Goal: Information Seeking & Learning: Learn about a topic

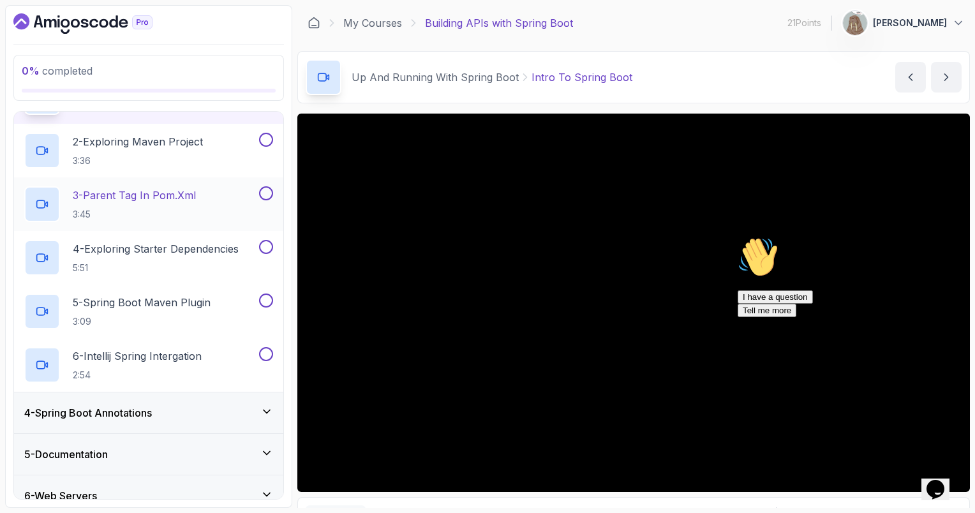
scroll to position [166, 0]
click at [179, 397] on div "4 - Spring Boot Annotations" at bounding box center [148, 412] width 269 height 41
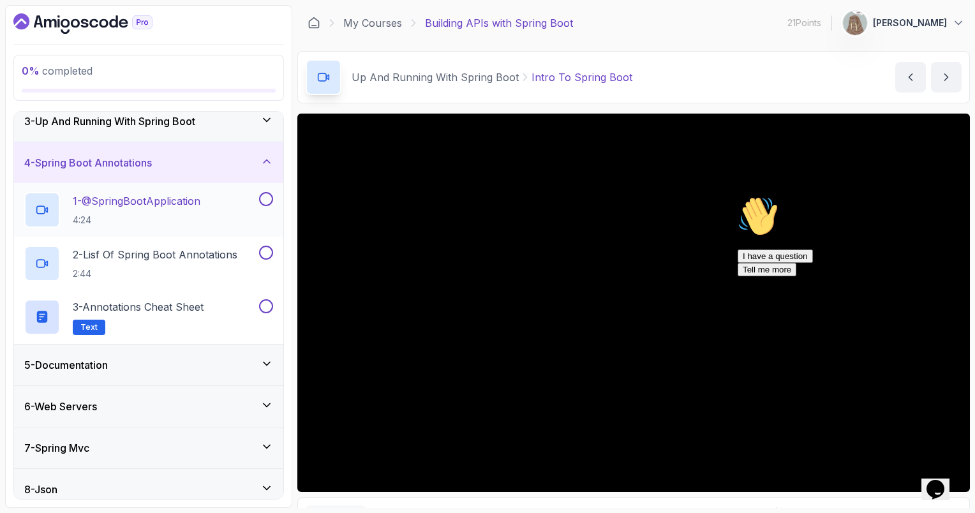
scroll to position [94, 0]
click at [143, 439] on div "7 - Spring Mvc" at bounding box center [148, 446] width 249 height 15
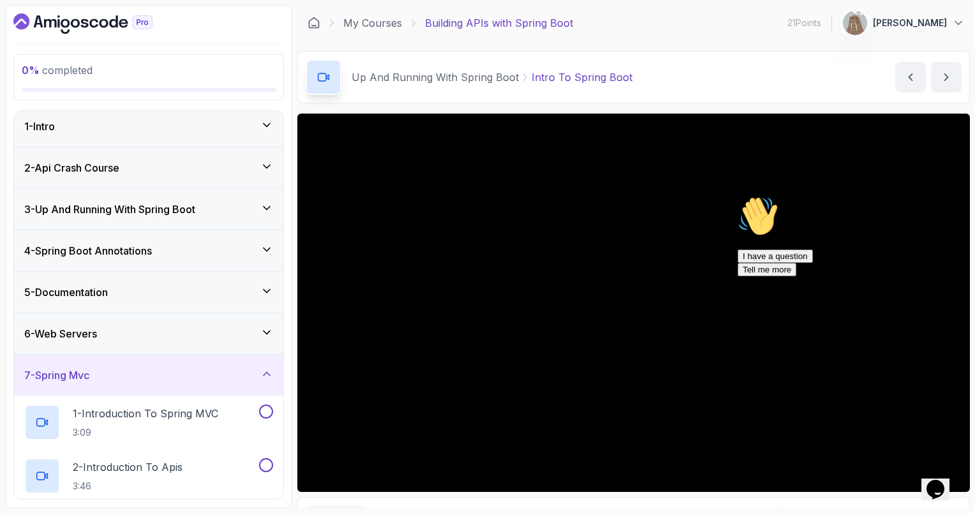
scroll to position [0, 0]
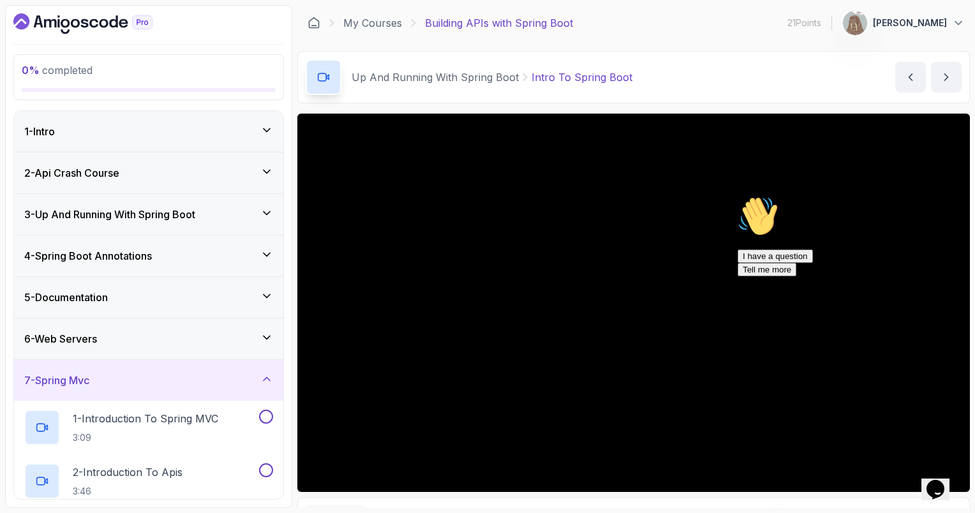
click at [144, 219] on h3 "3 - Up And Running With Spring Boot" at bounding box center [109, 214] width 171 height 15
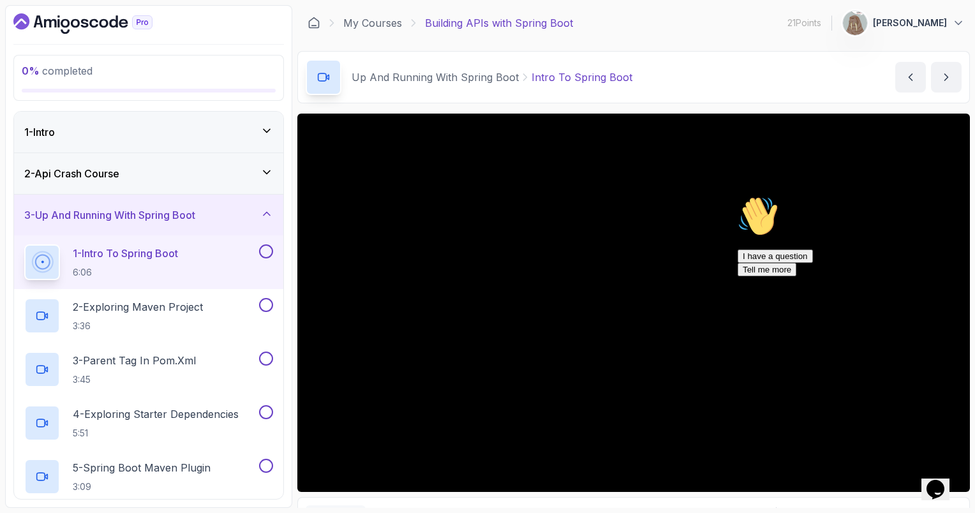
click at [268, 254] on button at bounding box center [266, 251] width 14 height 14
click at [215, 313] on div "2 - Exploring Maven Project 3:36" at bounding box center [140, 316] width 232 height 36
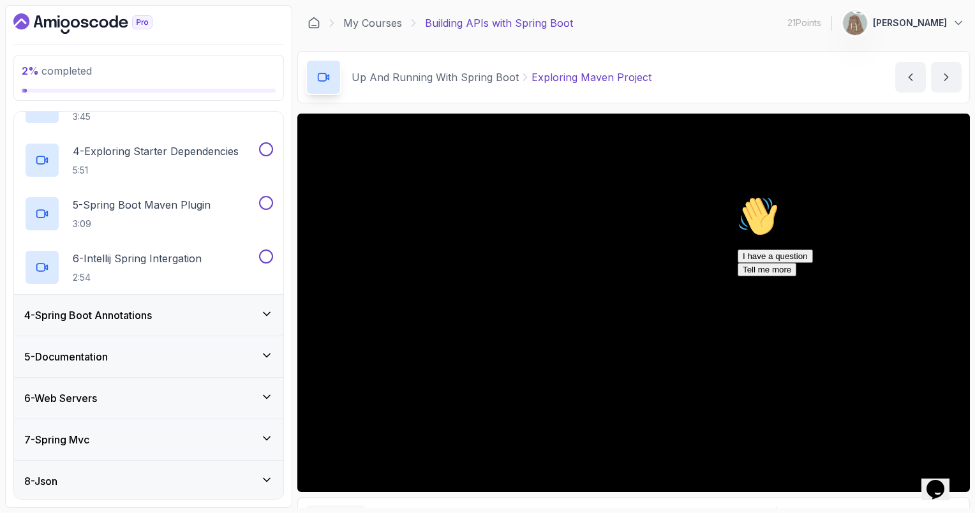
scroll to position [263, 0]
click at [165, 354] on div "5 - Documentation" at bounding box center [148, 356] width 249 height 15
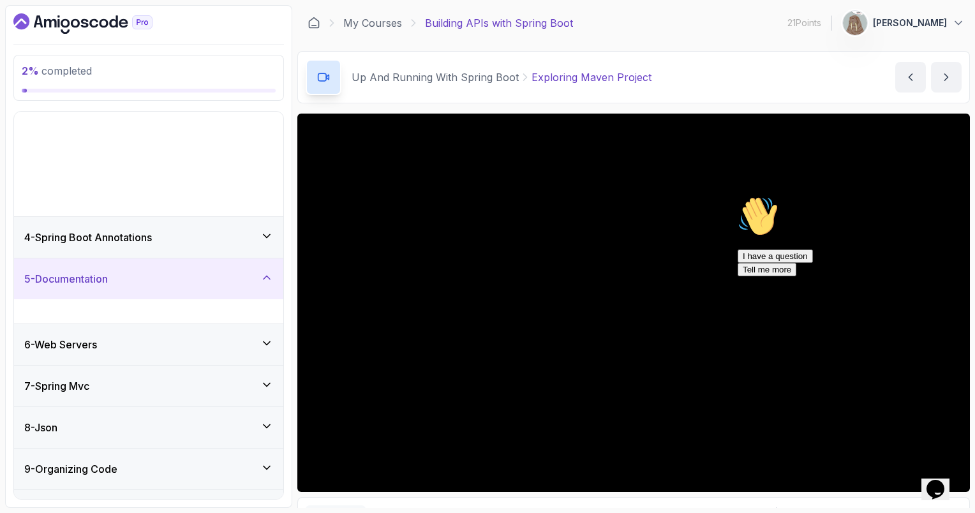
scroll to position [25, 0]
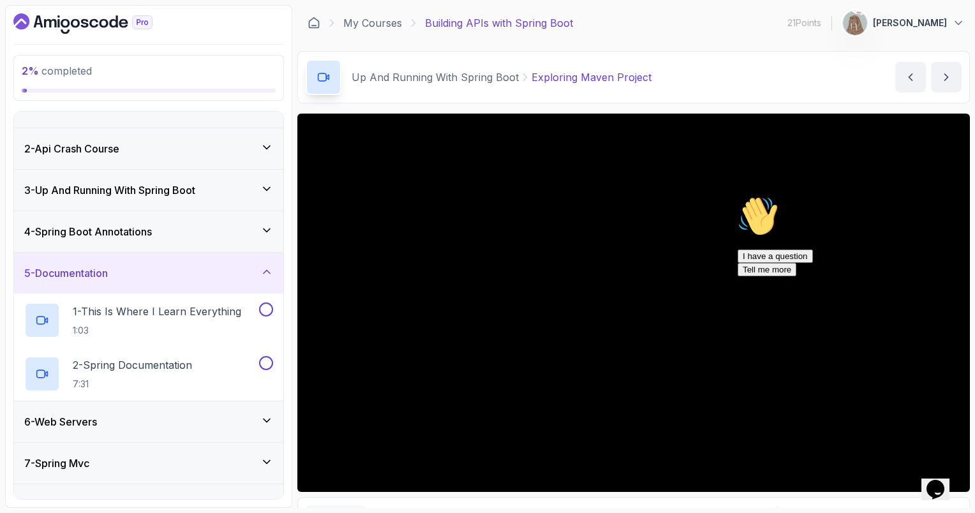
click at [191, 265] on div "5 - Documentation" at bounding box center [148, 272] width 249 height 15
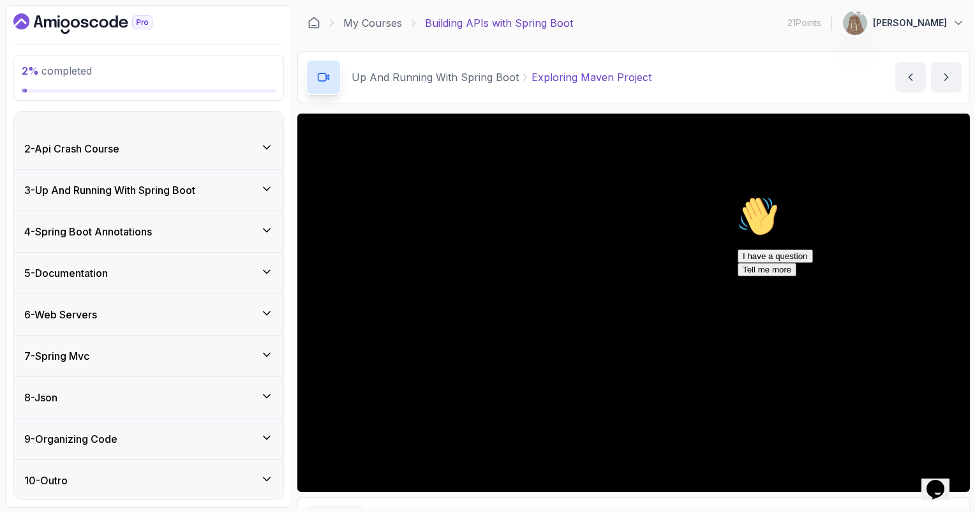
scroll to position [24, 0]
click at [85, 385] on div "8 - Json" at bounding box center [148, 398] width 269 height 41
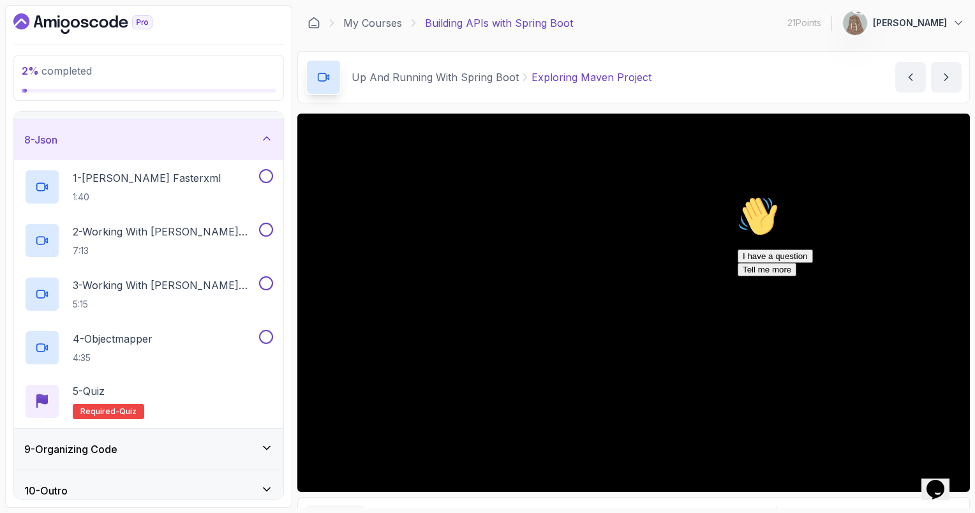
scroll to position [292, 0]
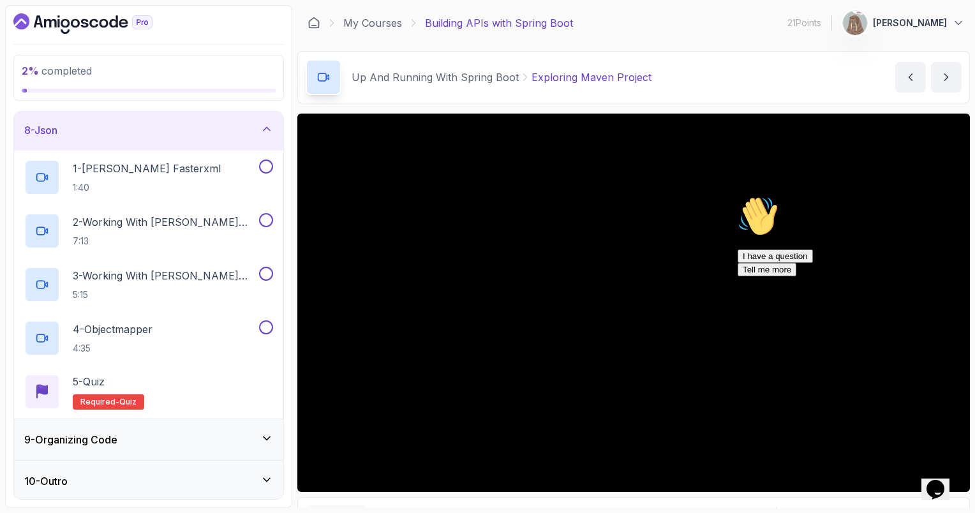
click at [104, 446] on div "9 - Organizing Code" at bounding box center [148, 439] width 269 height 41
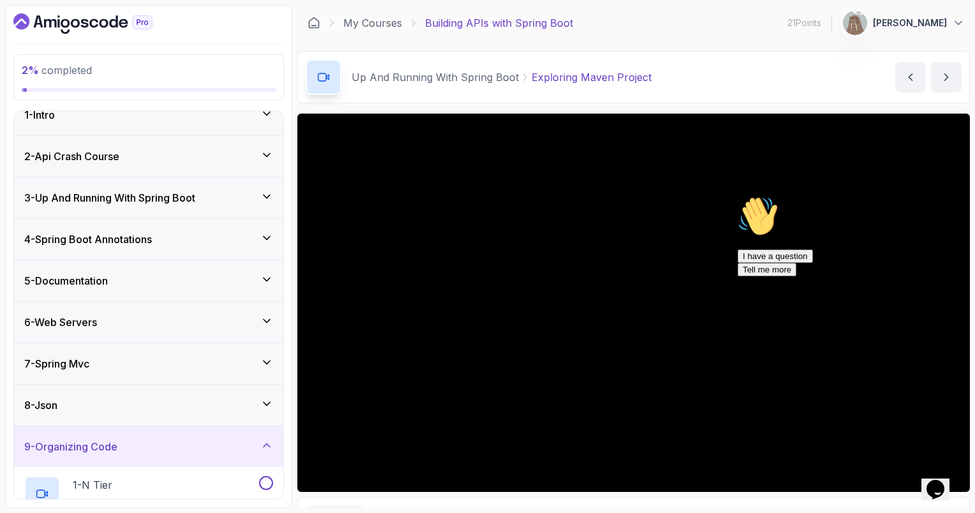
scroll to position [0, 0]
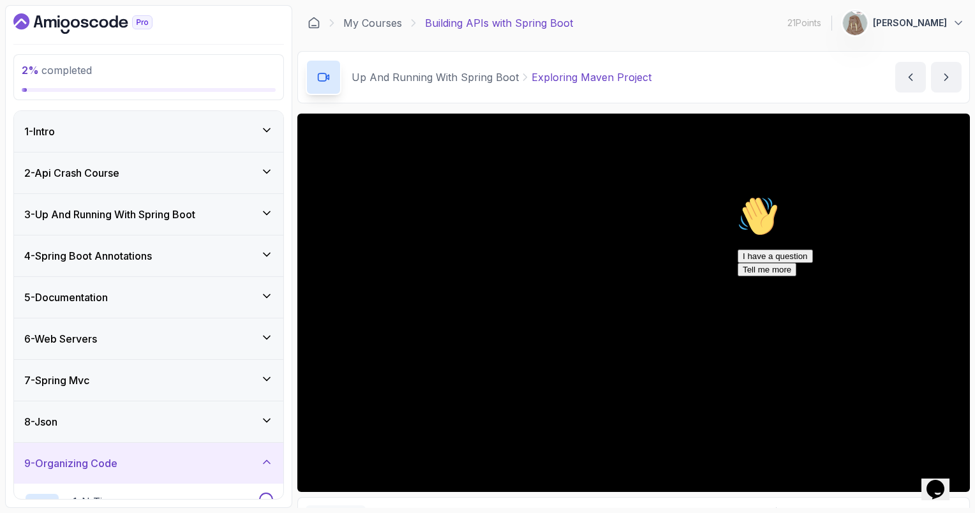
click at [79, 336] on h3 "6 - Web Servers" at bounding box center [60, 338] width 73 height 15
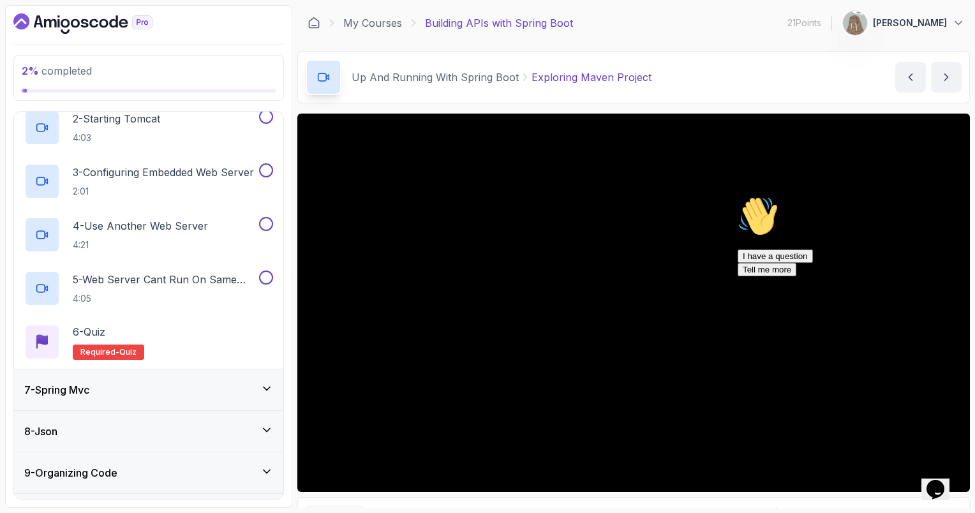
scroll to position [315, 0]
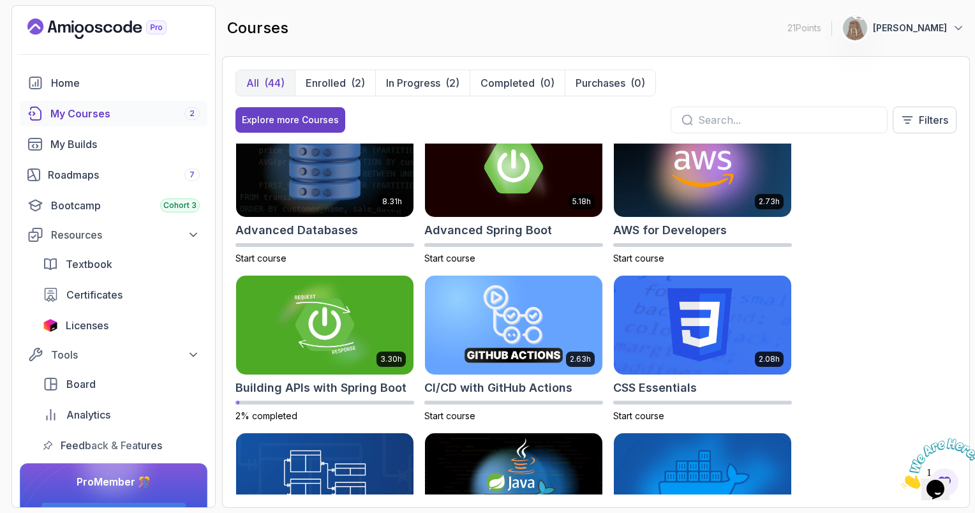
scroll to position [15, 0]
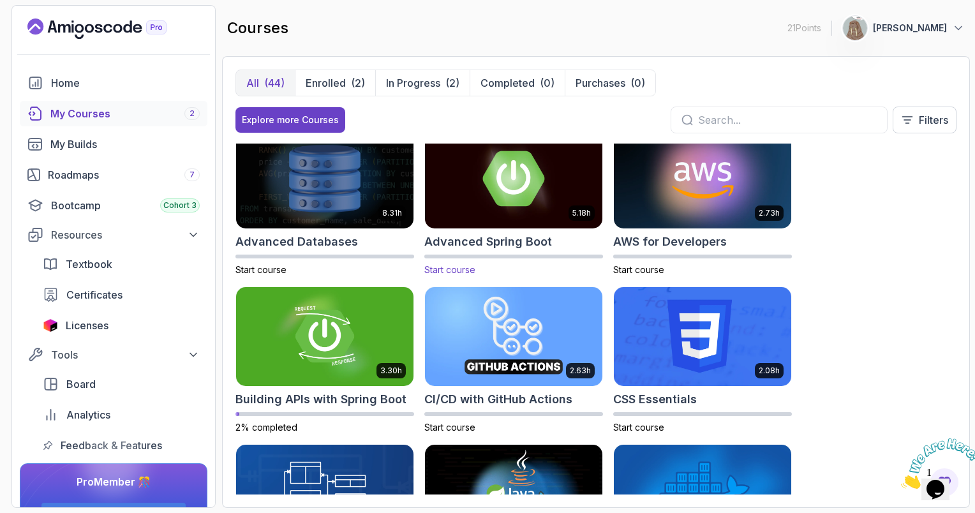
click at [495, 184] on img at bounding box center [513, 178] width 186 height 104
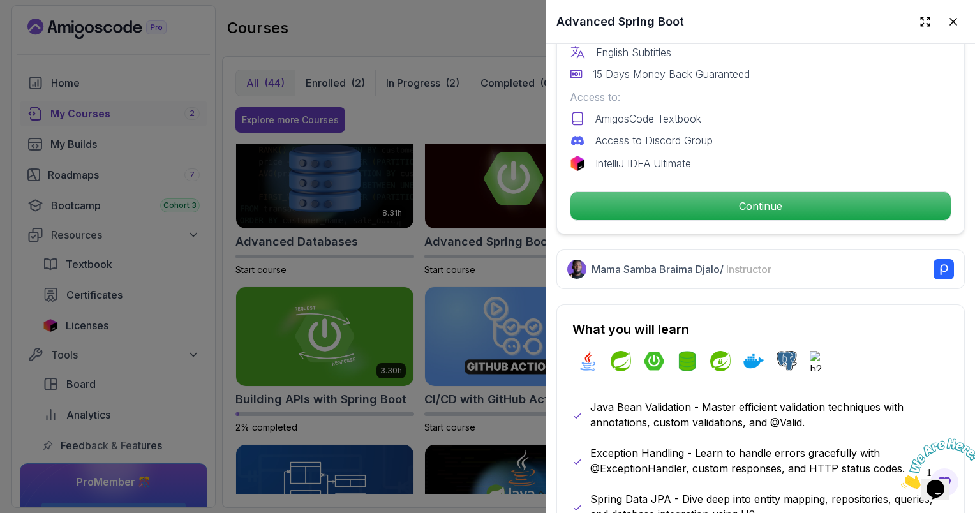
scroll to position [453, 0]
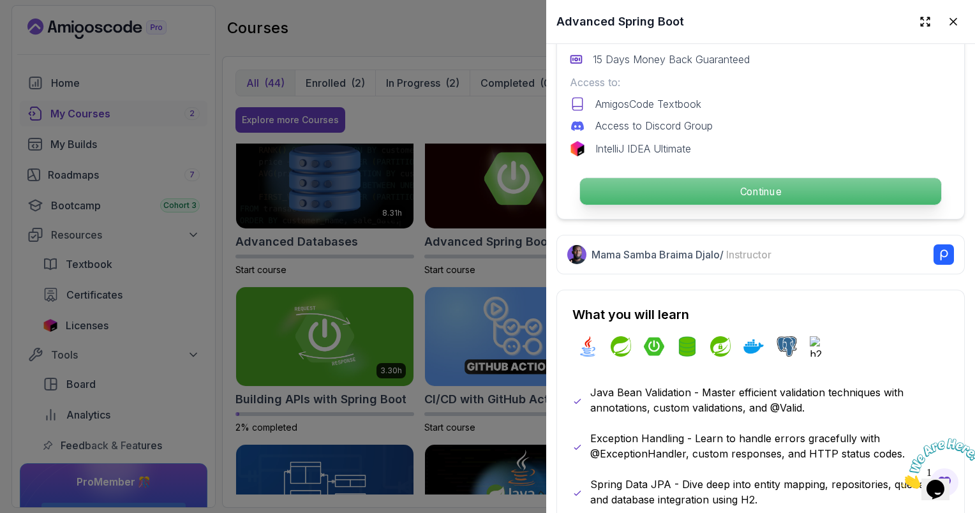
click at [674, 189] on p "Continue" at bounding box center [760, 191] width 361 height 27
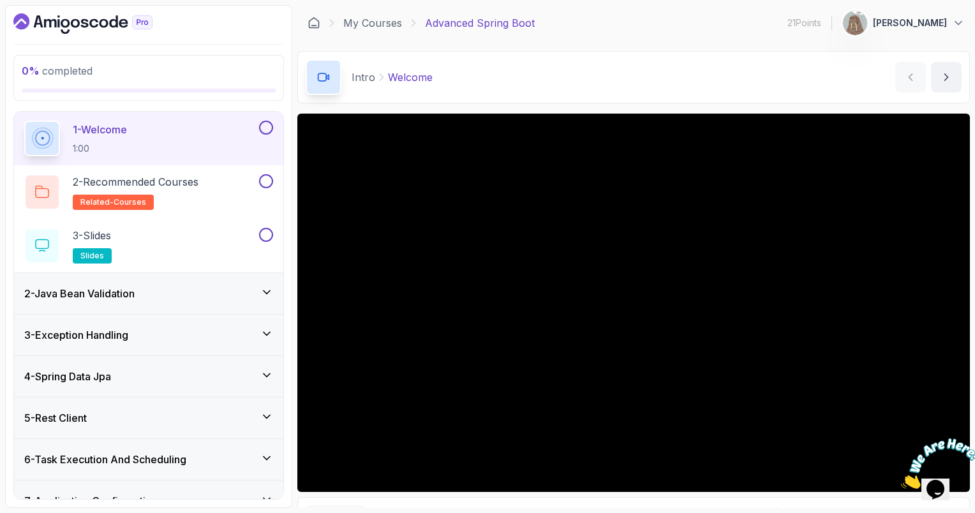
scroll to position [41, 0]
click at [156, 410] on div "5 - Rest Client" at bounding box center [148, 417] width 249 height 15
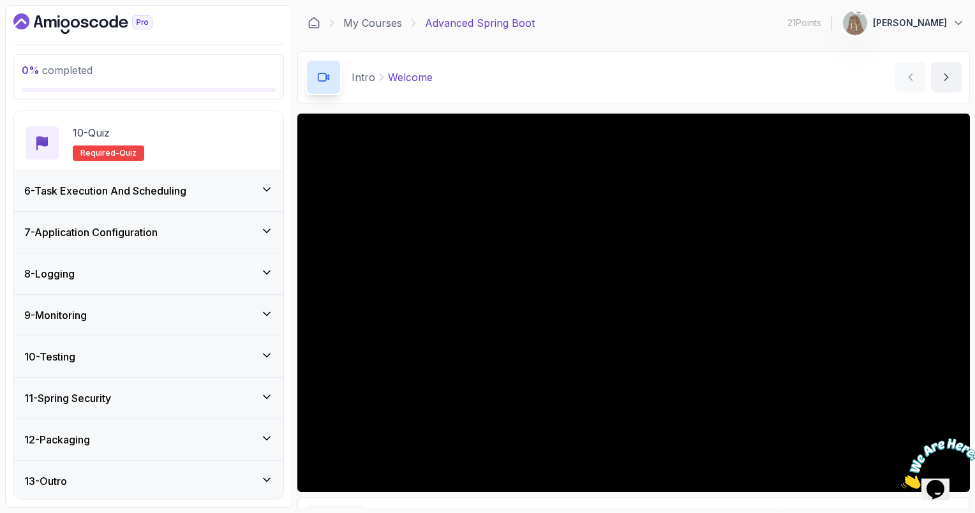
scroll to position [684, 0]
click at [136, 394] on div "11 - Spring Security" at bounding box center [148, 397] width 249 height 15
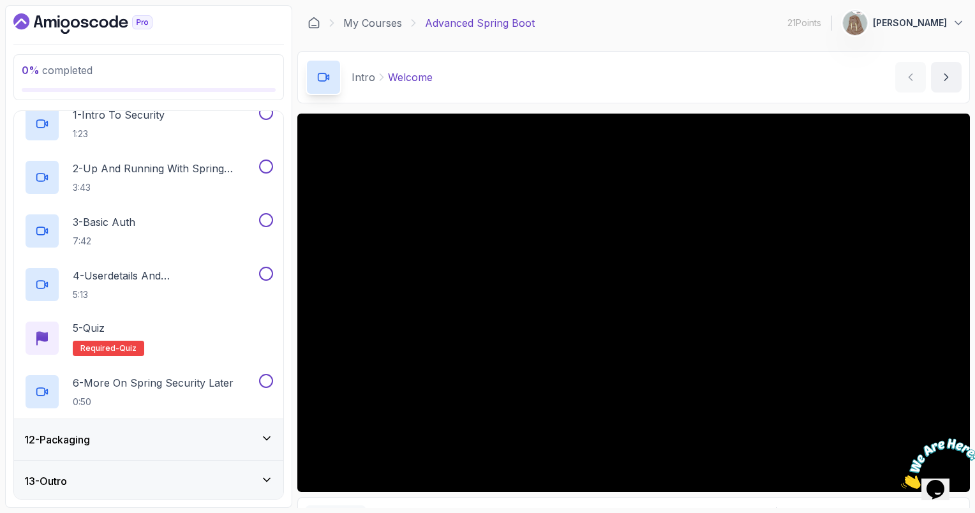
scroll to position [469, 0]
click at [144, 428] on div "12 - Packaging" at bounding box center [148, 439] width 269 height 41
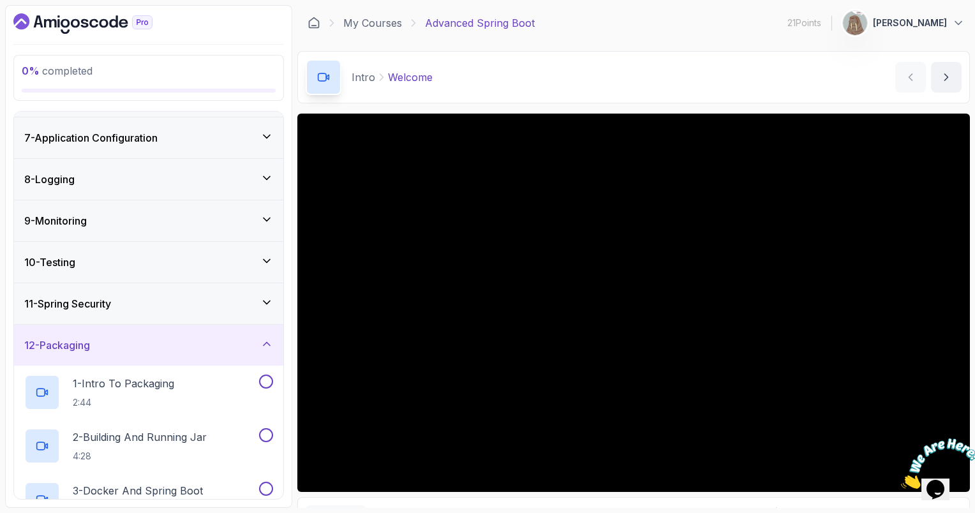
scroll to position [242, 0]
click at [111, 299] on h3 "11 - Spring Security" at bounding box center [67, 304] width 87 height 15
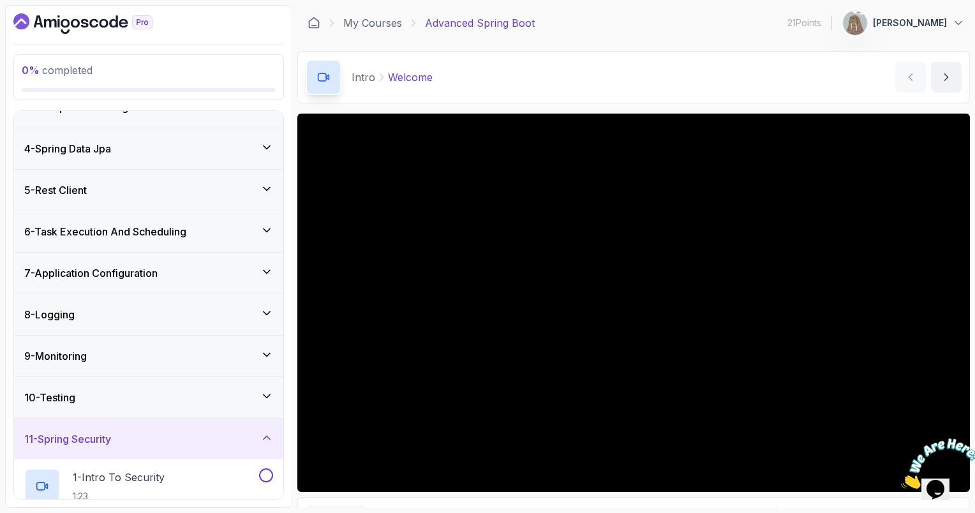
scroll to position [97, 0]
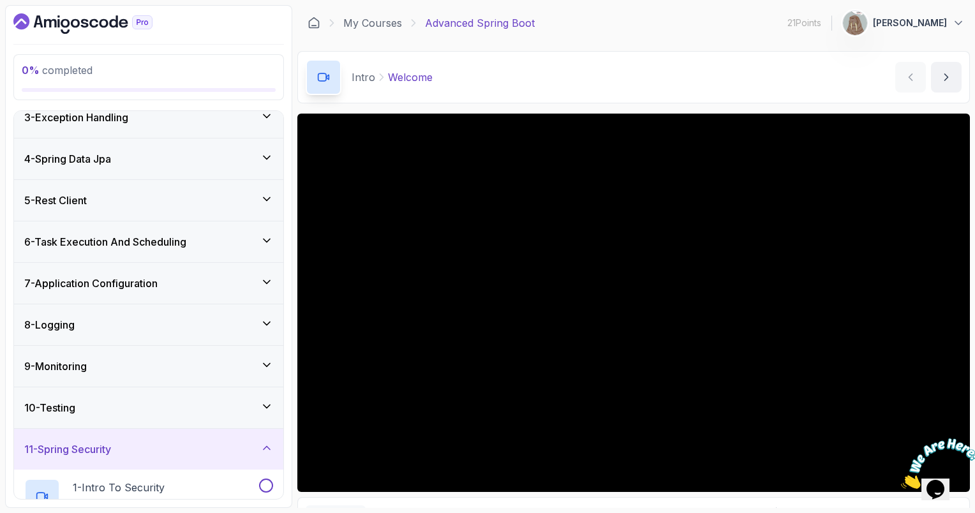
click at [107, 290] on div "7 - Application Configuration" at bounding box center [148, 283] width 269 height 41
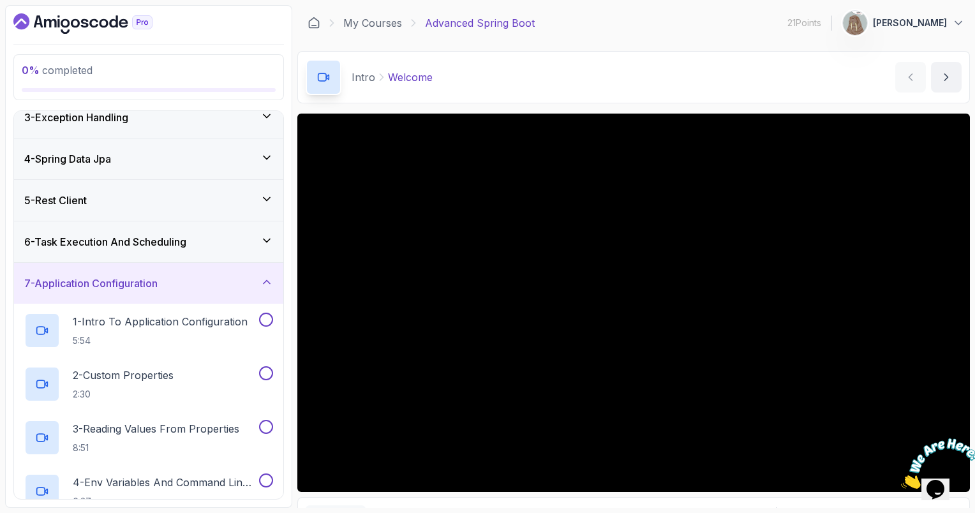
click at [107, 290] on div "7 - Application Configuration" at bounding box center [148, 283] width 269 height 41
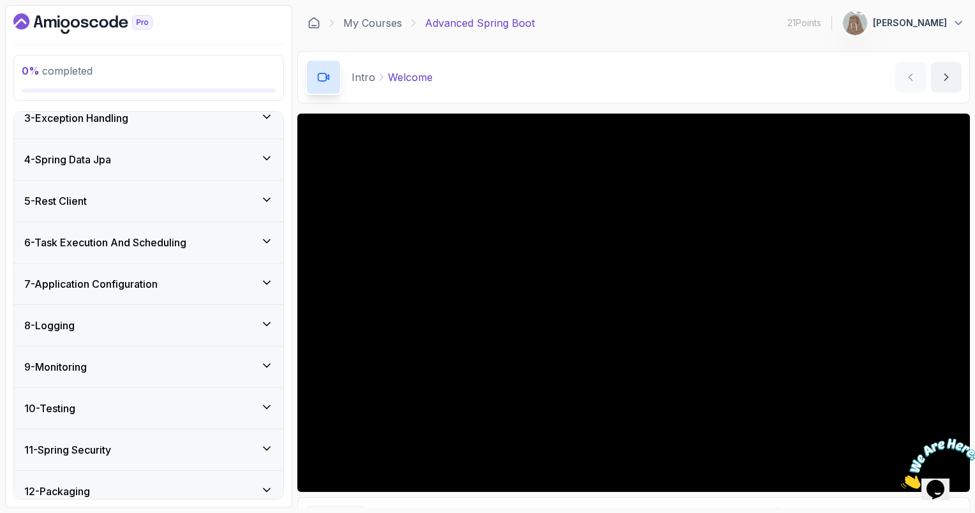
click at [92, 214] on div "5 - Rest Client" at bounding box center [148, 201] width 269 height 41
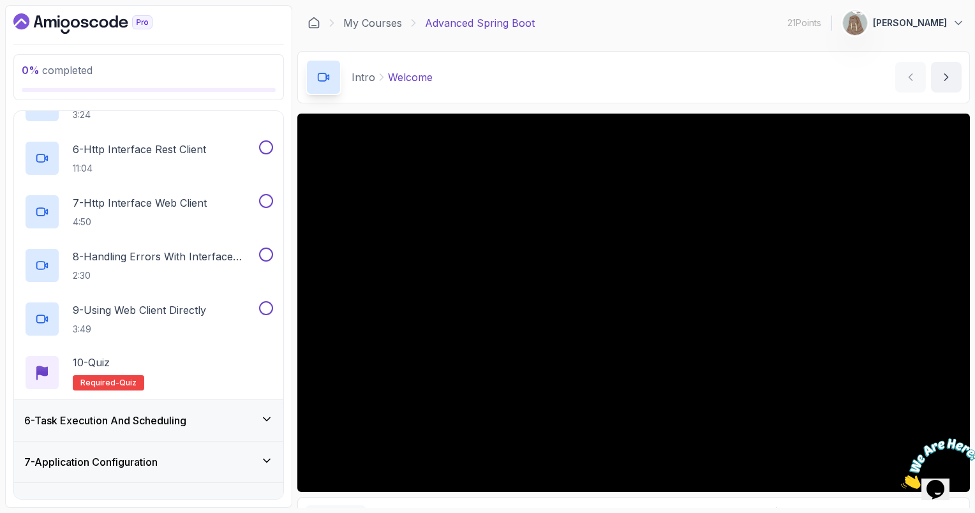
scroll to position [457, 0]
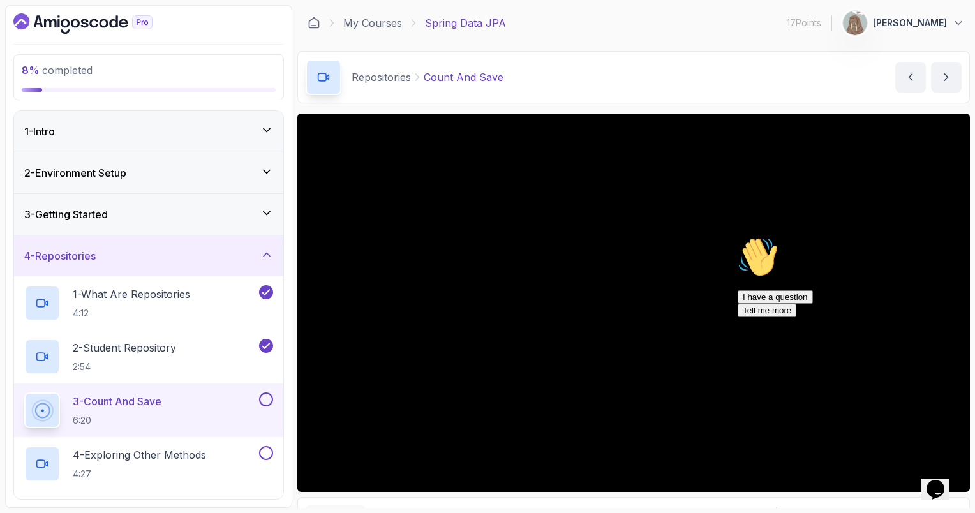
scroll to position [71, 0]
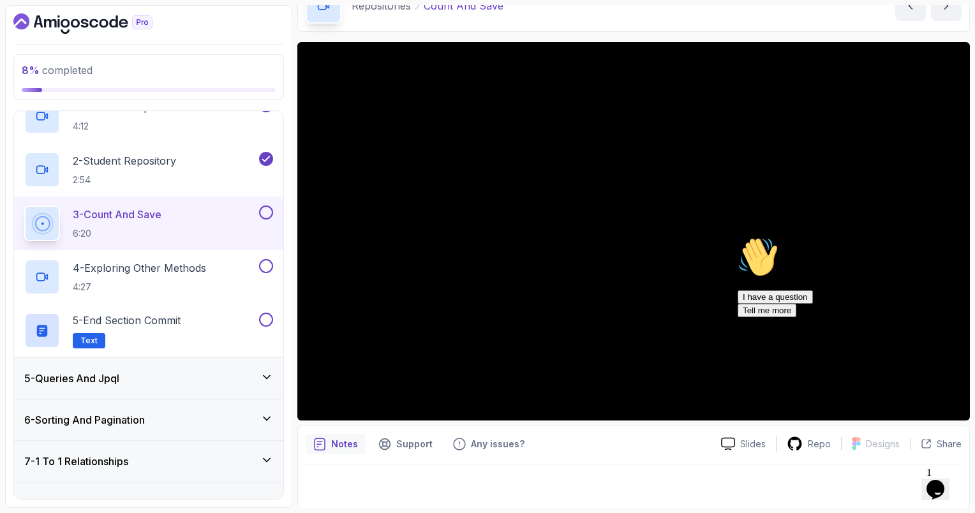
click at [229, 378] on div "5 - Queries And Jpql" at bounding box center [148, 378] width 249 height 15
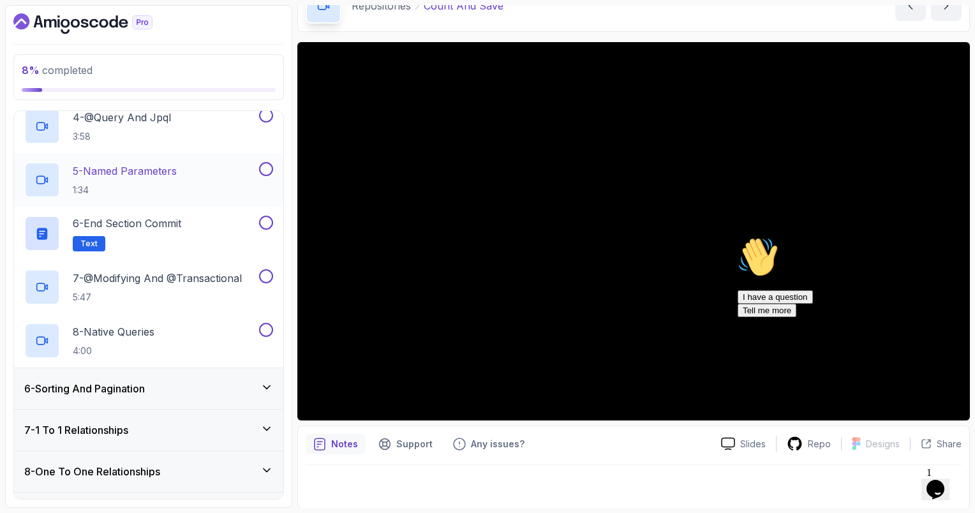
scroll to position [380, 0]
